Goal: Transaction & Acquisition: Purchase product/service

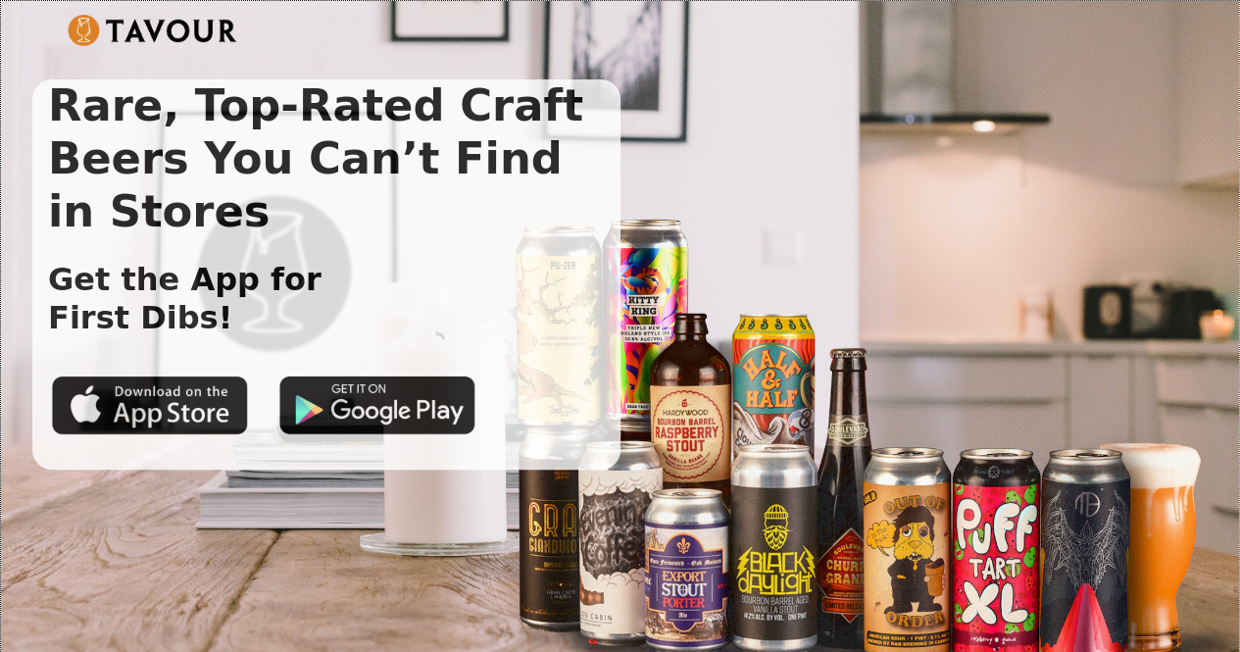
click at [771, 125] on div "Rare, Top-Rated Craft Beers You Can’t Find in Stores Get the App for First Dibs!" at bounding box center [620, 274] width 1176 height 390
click at [697, 44] on div at bounding box center [620, 40] width 1105 height 51
click at [695, 79] on div "Rare, Top-Rated Craft Beers You Can’t Find in Stores Get the App for First Dibs!" at bounding box center [620, 274] width 1176 height 390
drag, startPoint x: 586, startPoint y: 89, endPoint x: 586, endPoint y: 76, distance: 12.7
click at [585, 88] on div "Rare, Top-Rated Craft Beers You Can’t Find in Stores Get the App for First Dibs!" at bounding box center [326, 274] width 588 height 390
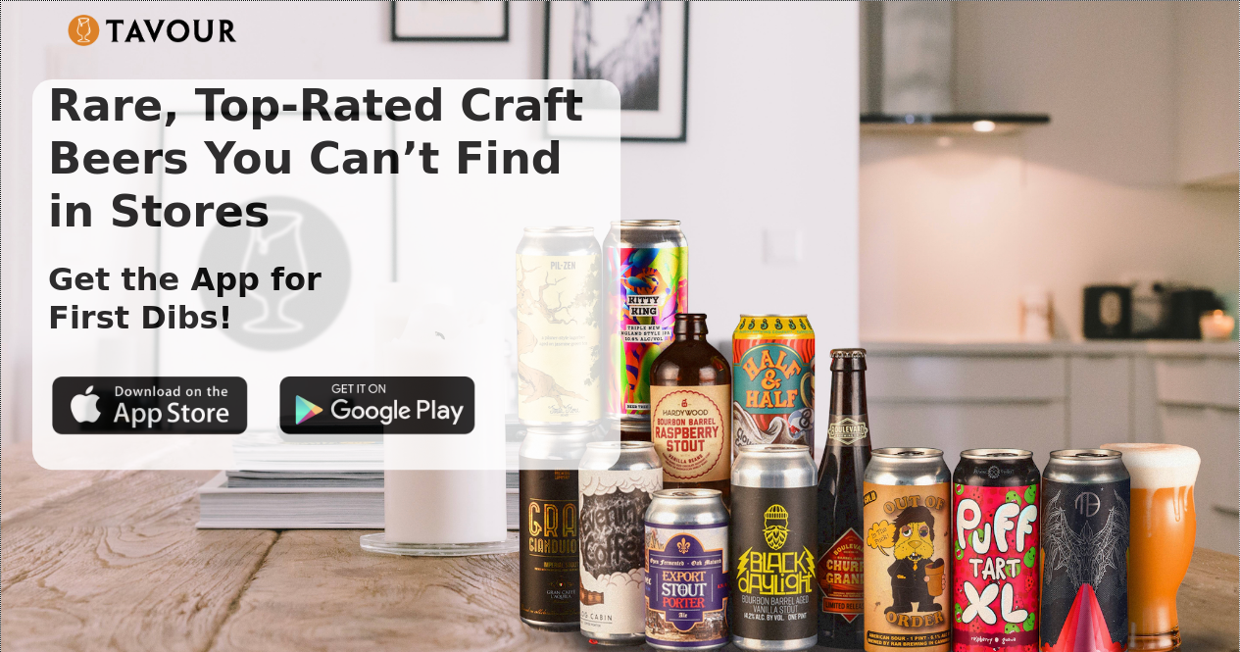
click at [699, 97] on div "Rare, Top-Rated Craft Beers You Can’t Find in Stores Get the App for First Dibs!" at bounding box center [620, 274] width 1176 height 390
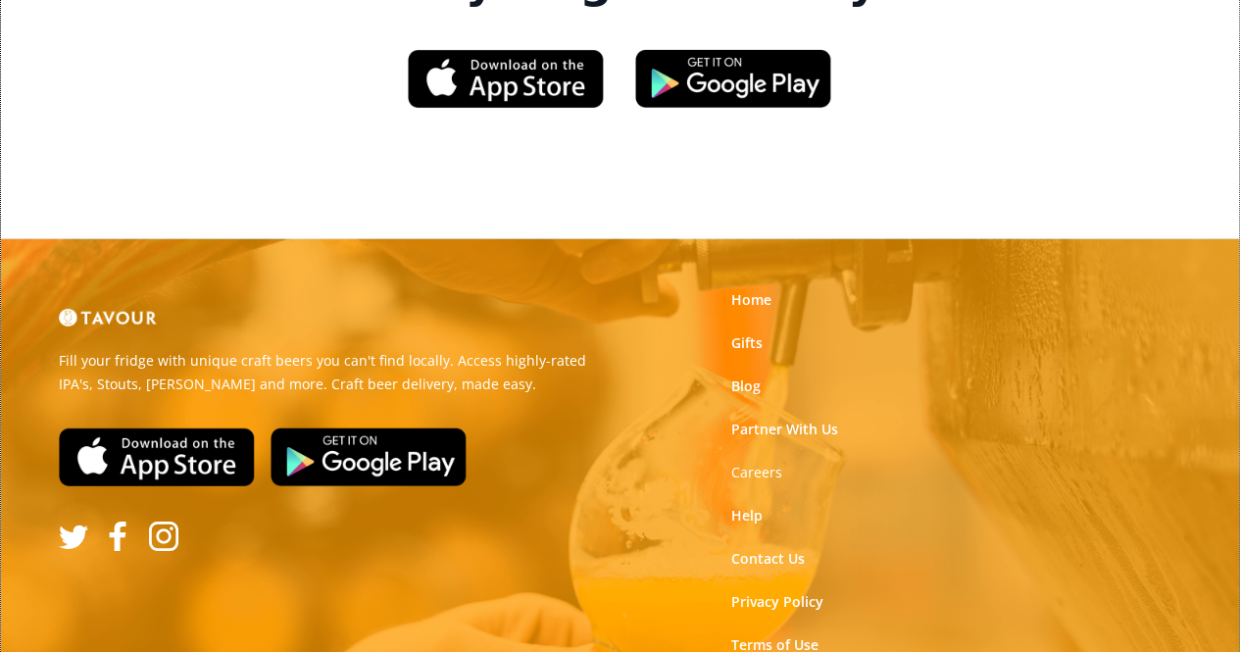
scroll to position [3088, 0]
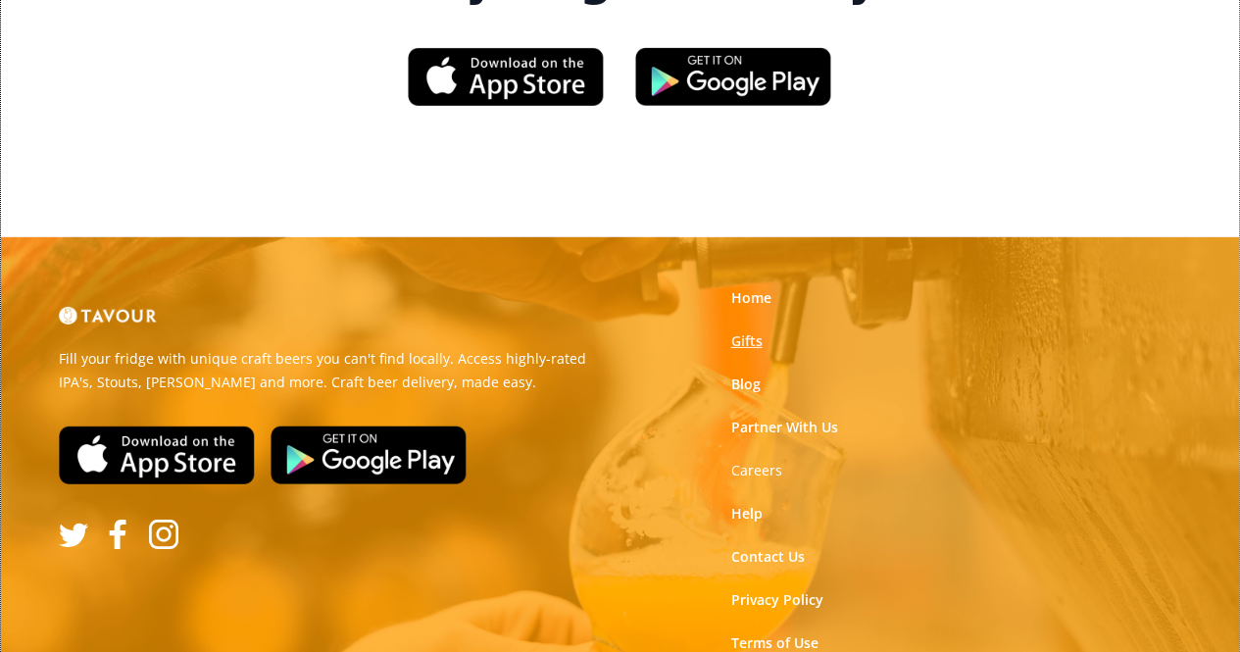
click at [736, 331] on link "Gifts" at bounding box center [745, 341] width 31 height 20
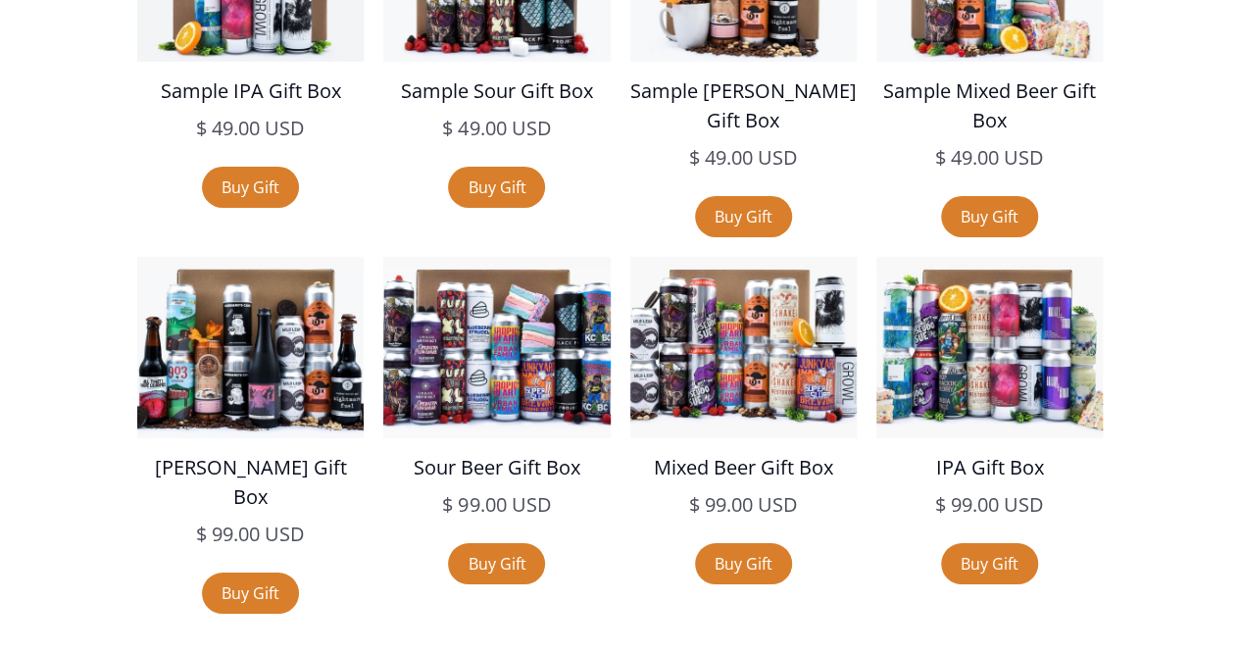
scroll to position [3620, 0]
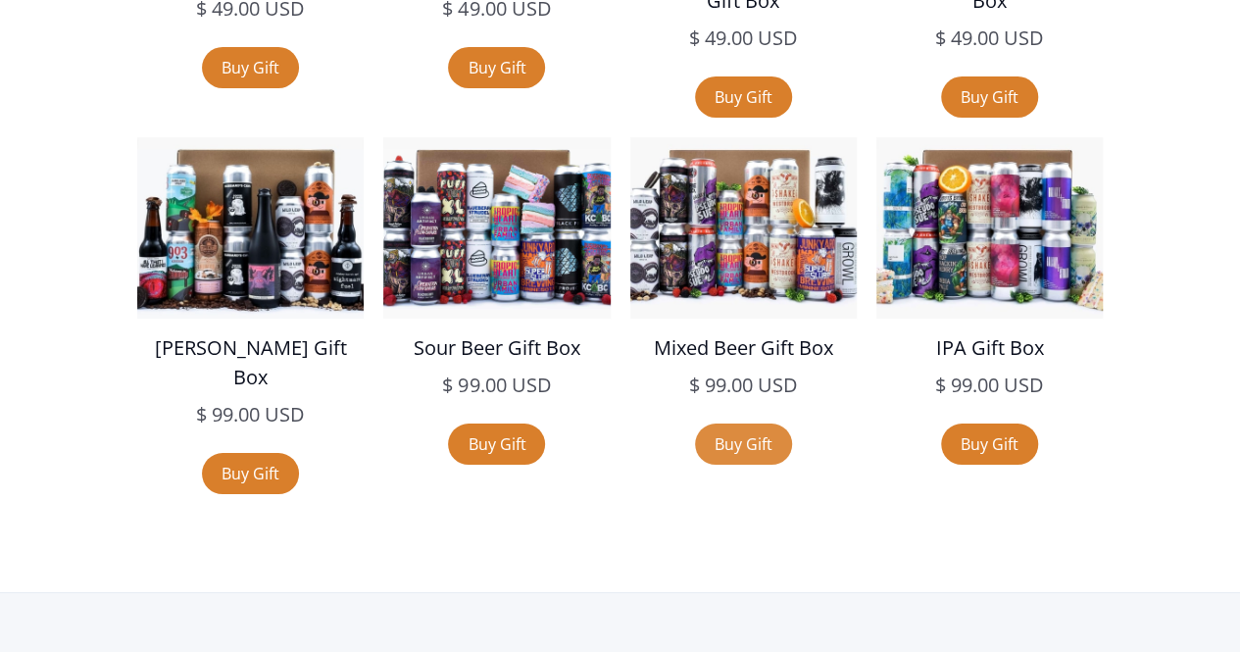
click at [725, 456] on link "Buy Gift" at bounding box center [743, 444] width 97 height 41
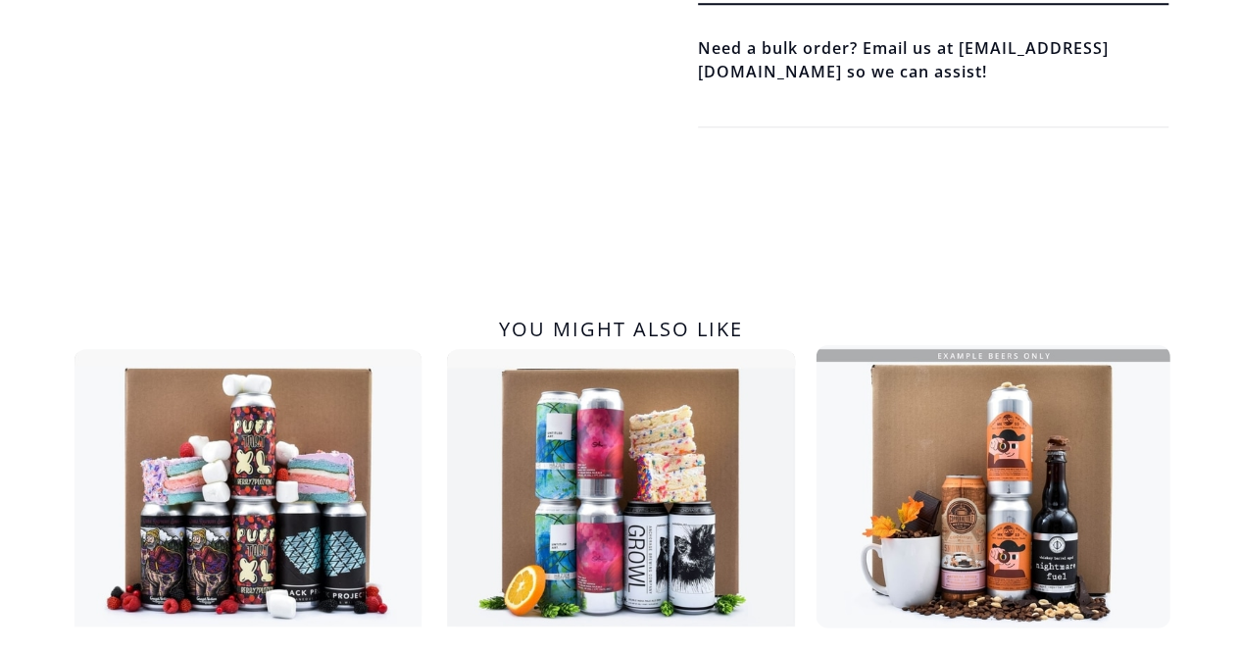
scroll to position [275, 0]
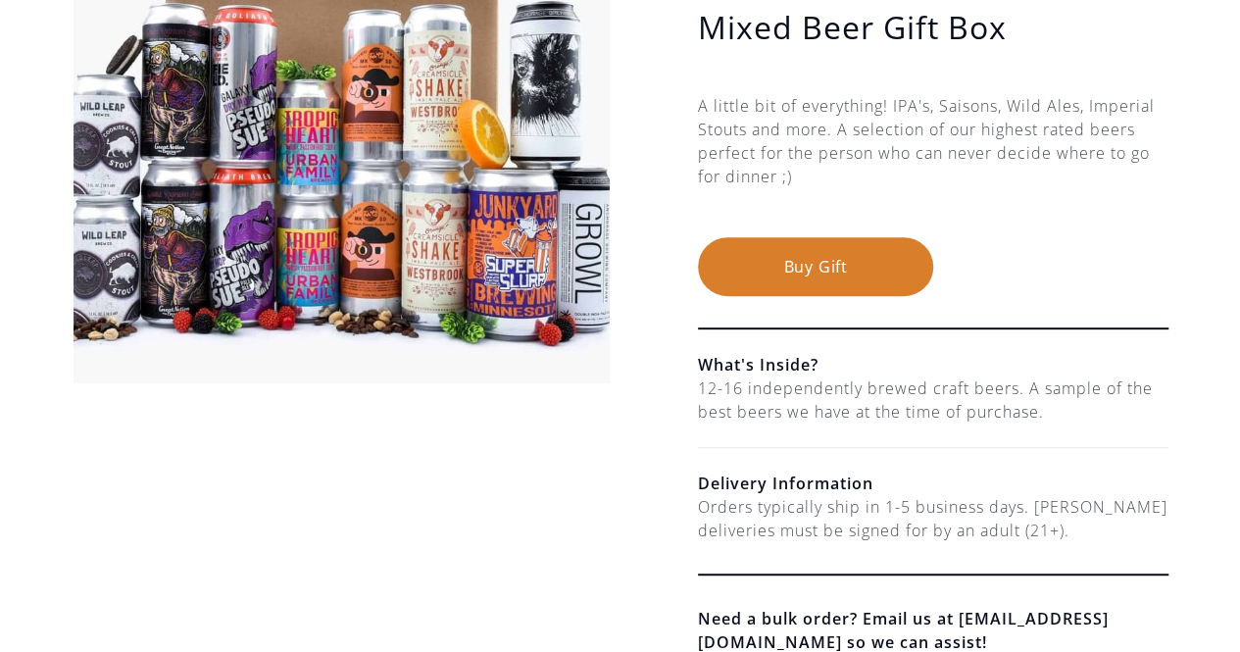
click at [829, 273] on button "Buy Gift" at bounding box center [815, 266] width 235 height 59
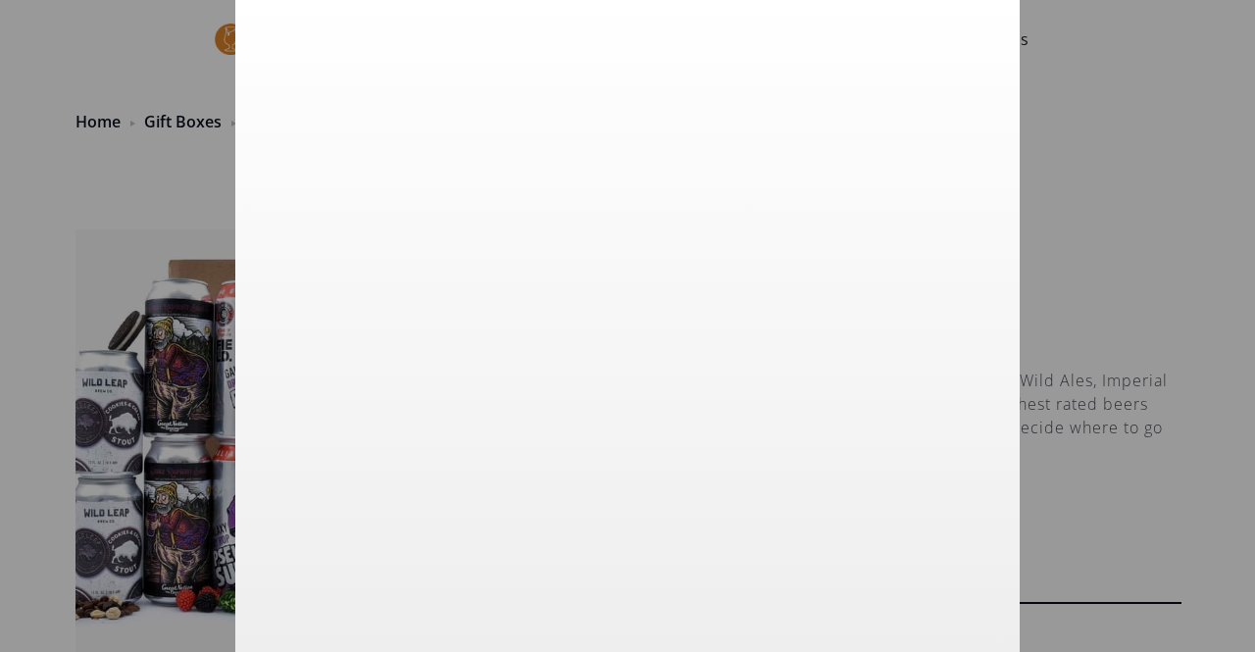
scroll to position [0, 0]
